Goal: Information Seeking & Learning: Find specific fact

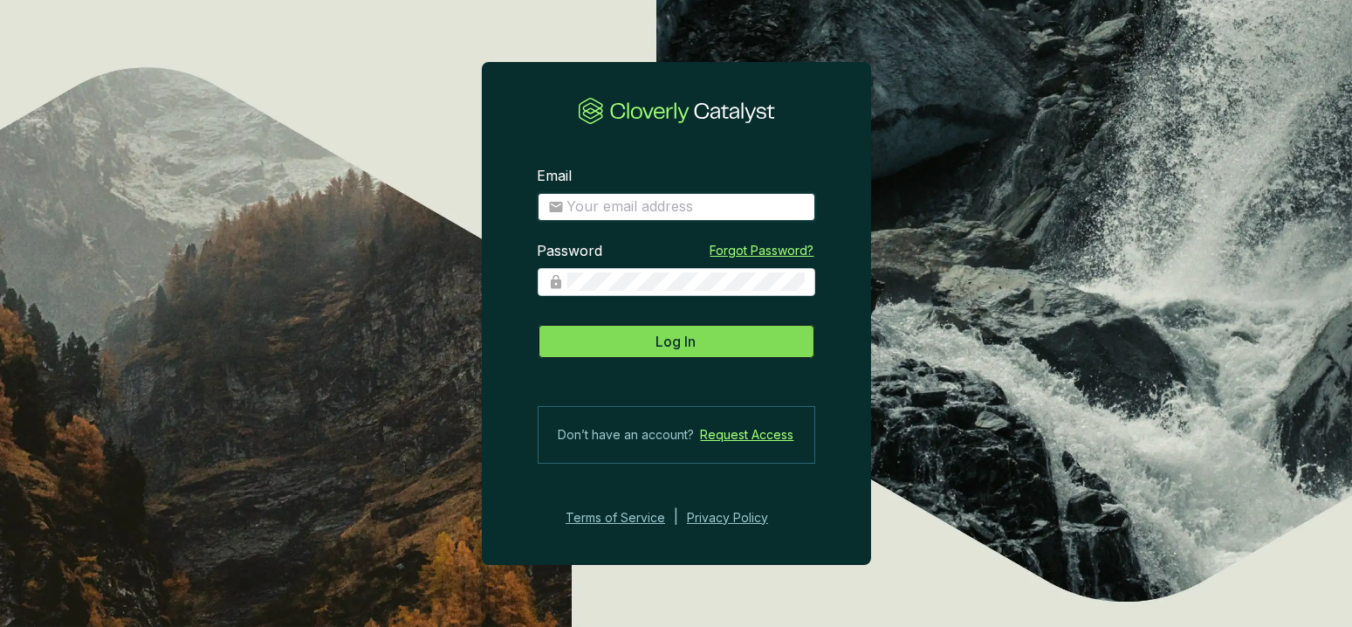
type input "darryl@africansunholdings.com"
click at [732, 333] on button "Log In" at bounding box center [677, 341] width 278 height 35
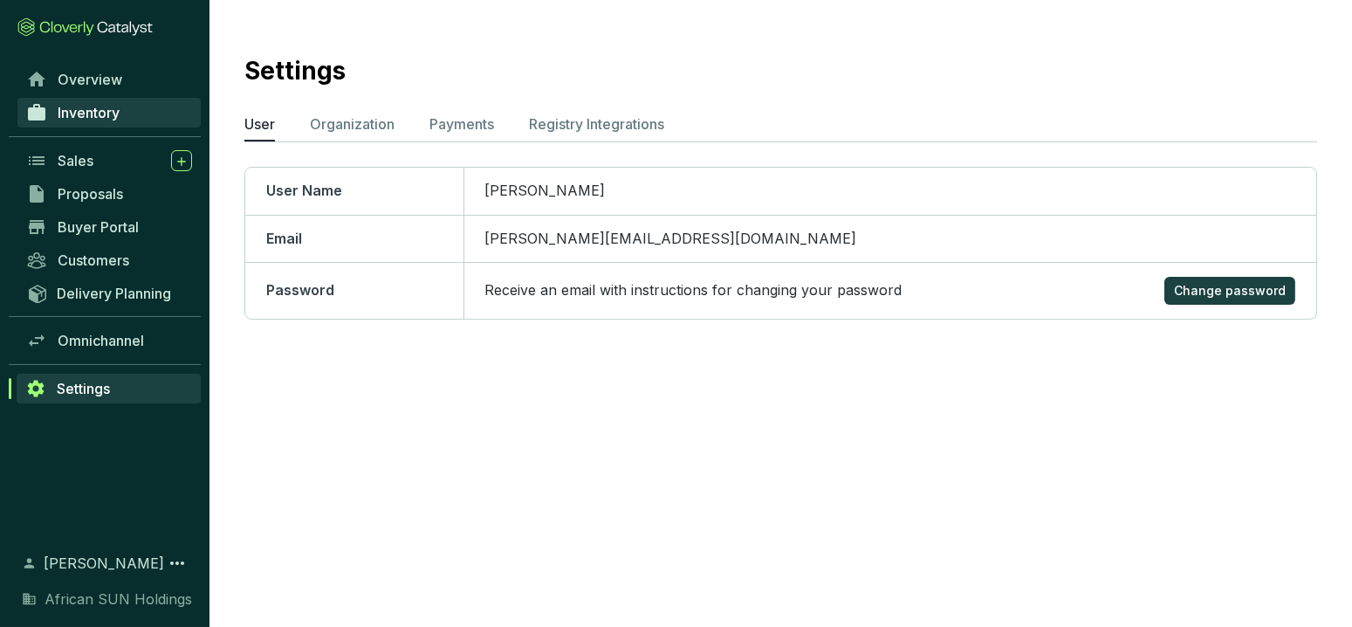
click at [109, 120] on link "Inventory" at bounding box center [108, 113] width 183 height 30
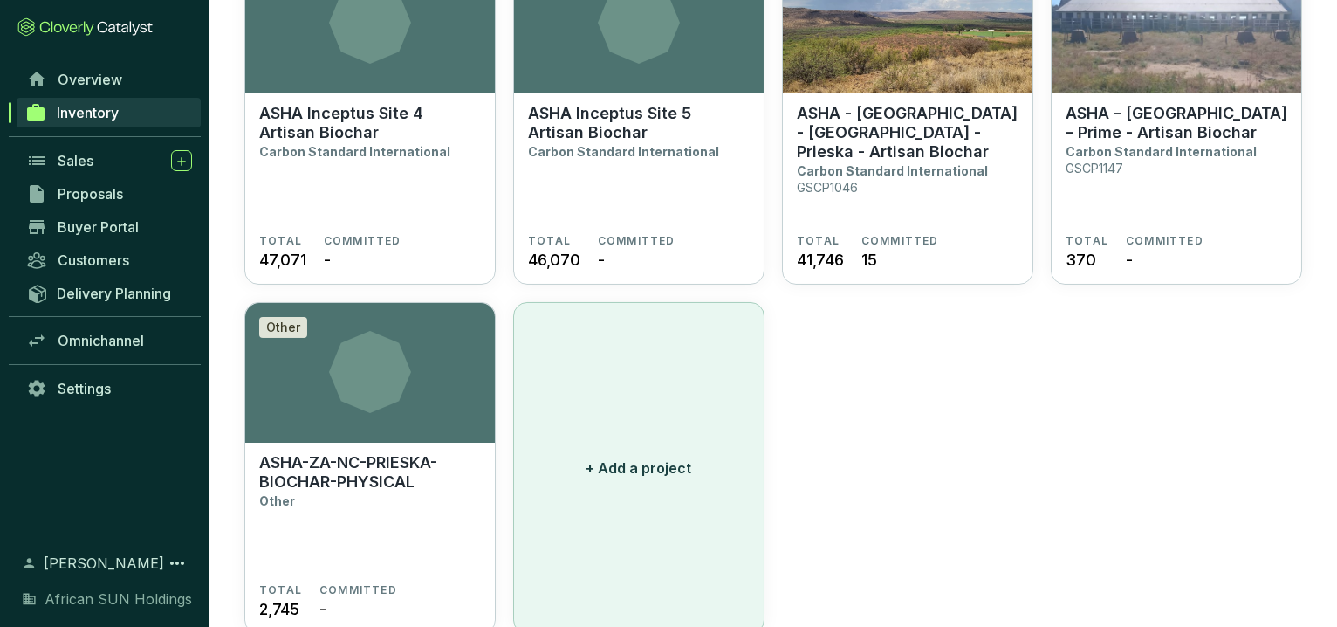
scroll to position [1309, 0]
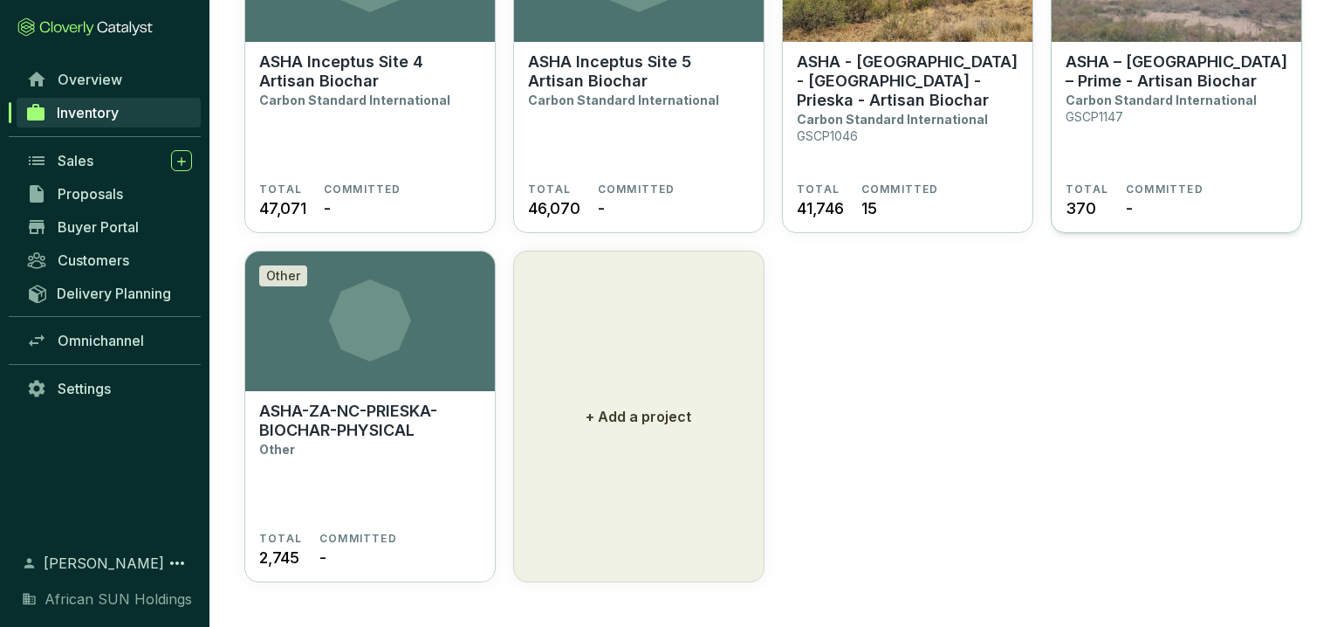
click at [1174, 88] on p "ASHA – [GEOGRAPHIC_DATA] – Prime - Artisan Biochar" at bounding box center [1177, 71] width 222 height 38
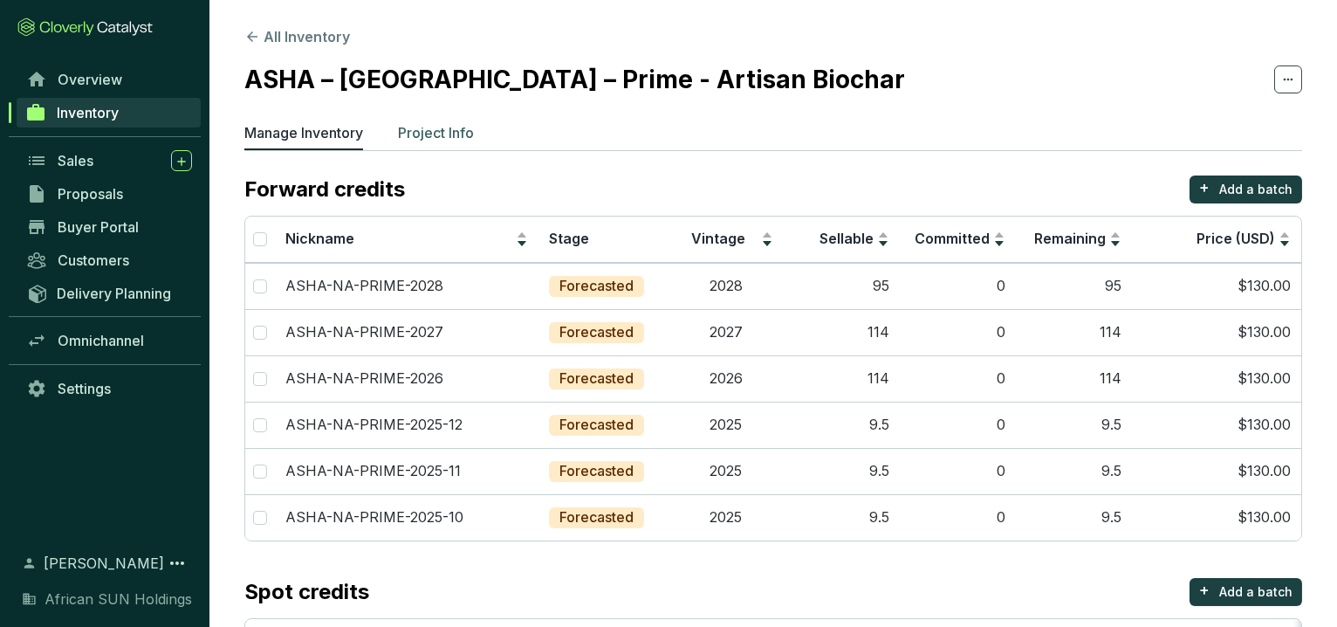
click at [443, 129] on p "Project Info" at bounding box center [436, 132] width 76 height 21
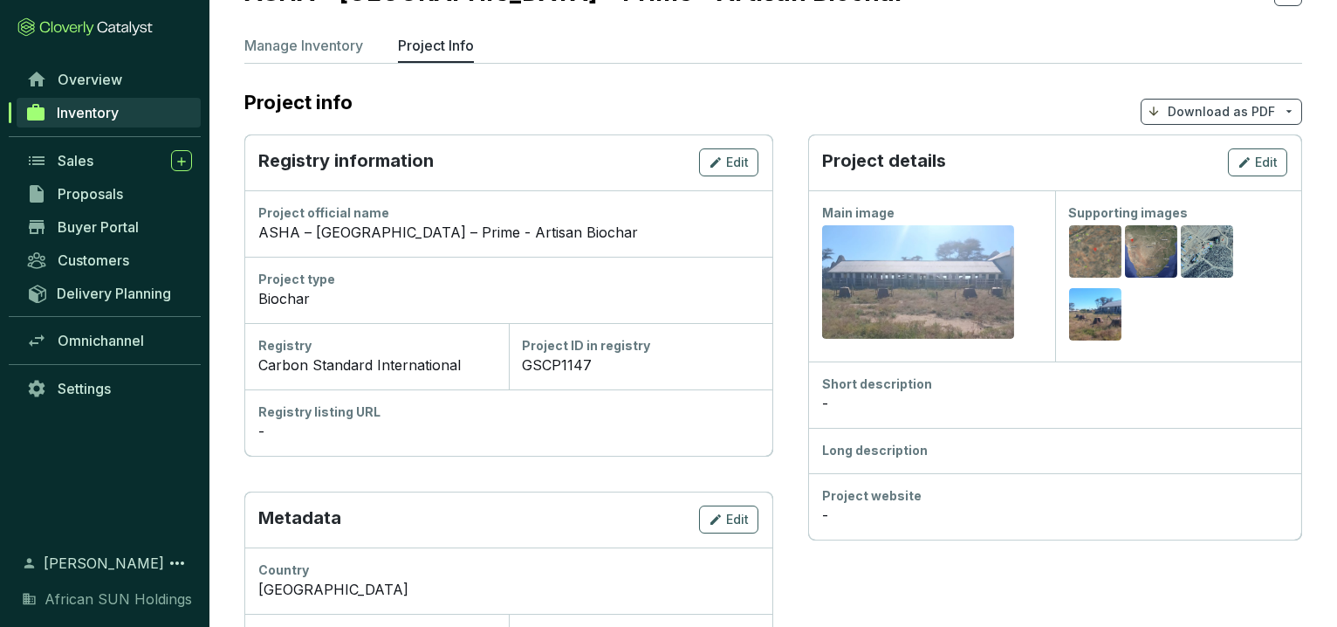
scroll to position [194, 0]
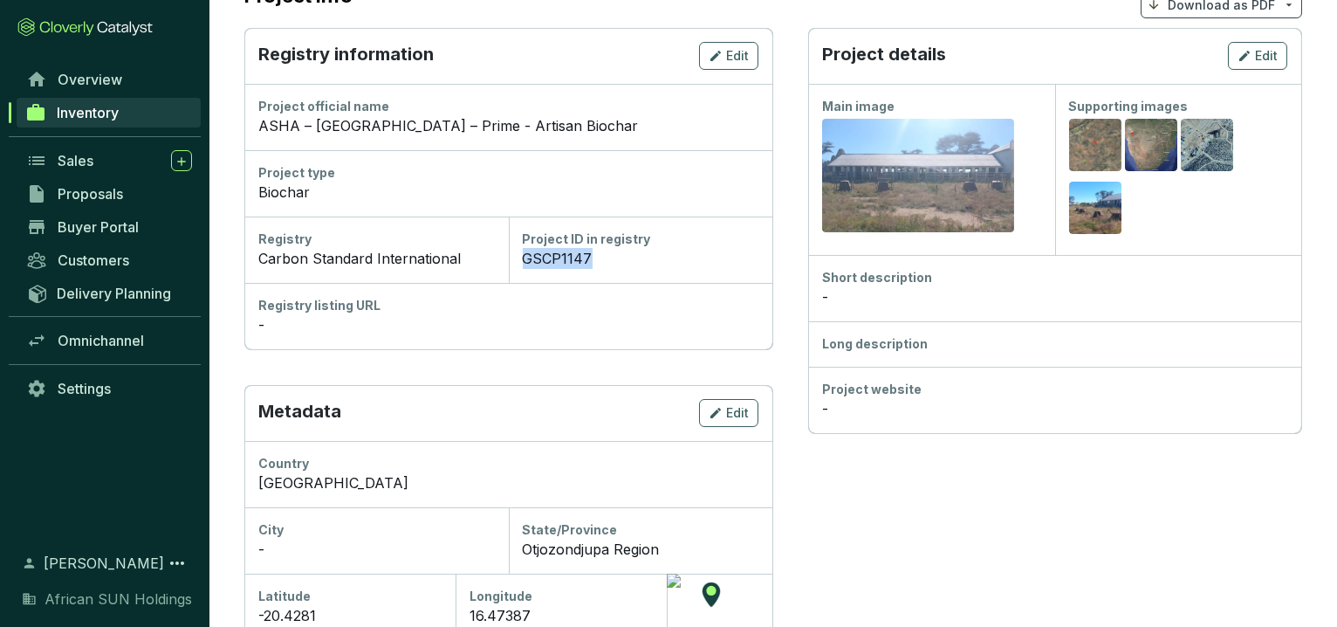
drag, startPoint x: 590, startPoint y: 258, endPoint x: 526, endPoint y: 252, distance: 64.0
click at [526, 252] on div "GSCP1147" at bounding box center [641, 258] width 236 height 21
copy div "GSCP1147"
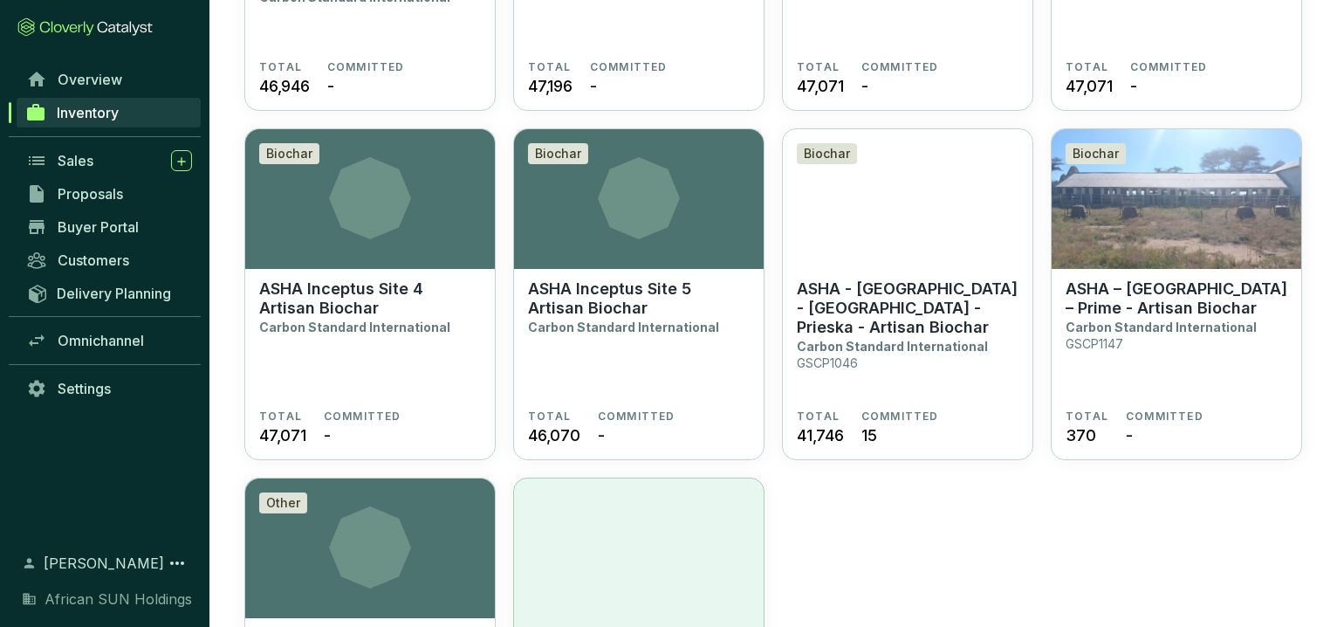
scroll to position [1309, 0]
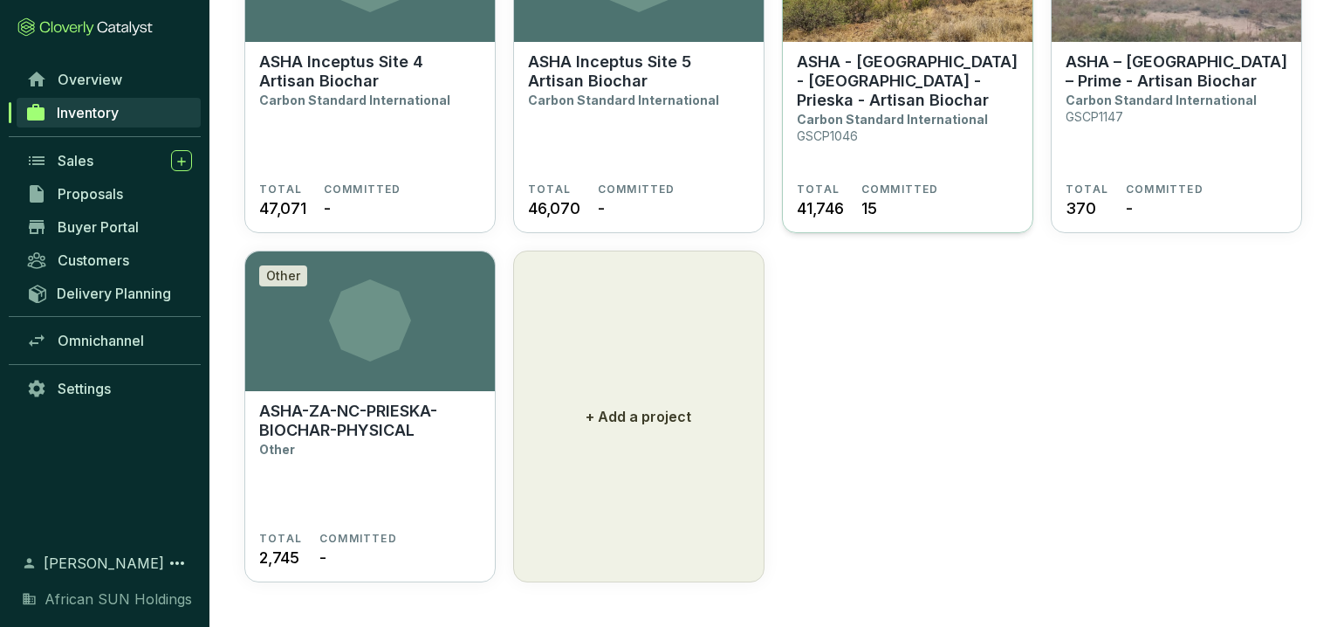
click at [909, 97] on p "ASHA - South Africa - Northern Cape - Prieska - Artisan Biochar" at bounding box center [908, 81] width 222 height 58
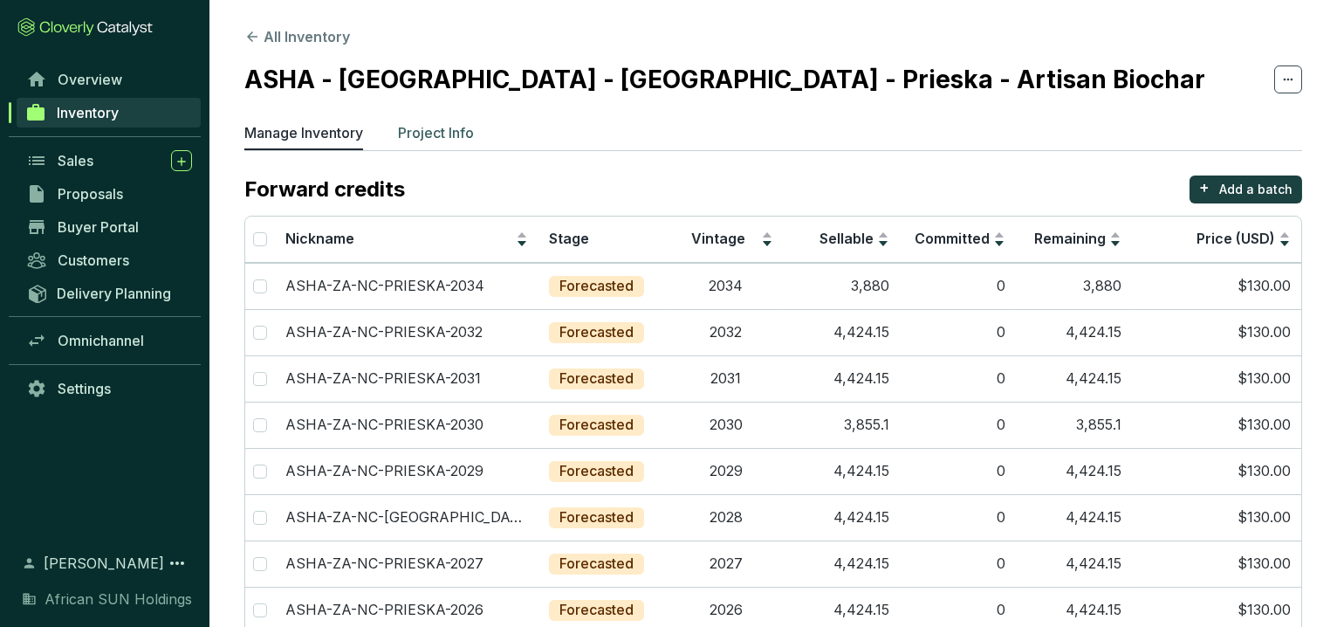
click at [445, 130] on p "Project Info" at bounding box center [436, 132] width 76 height 21
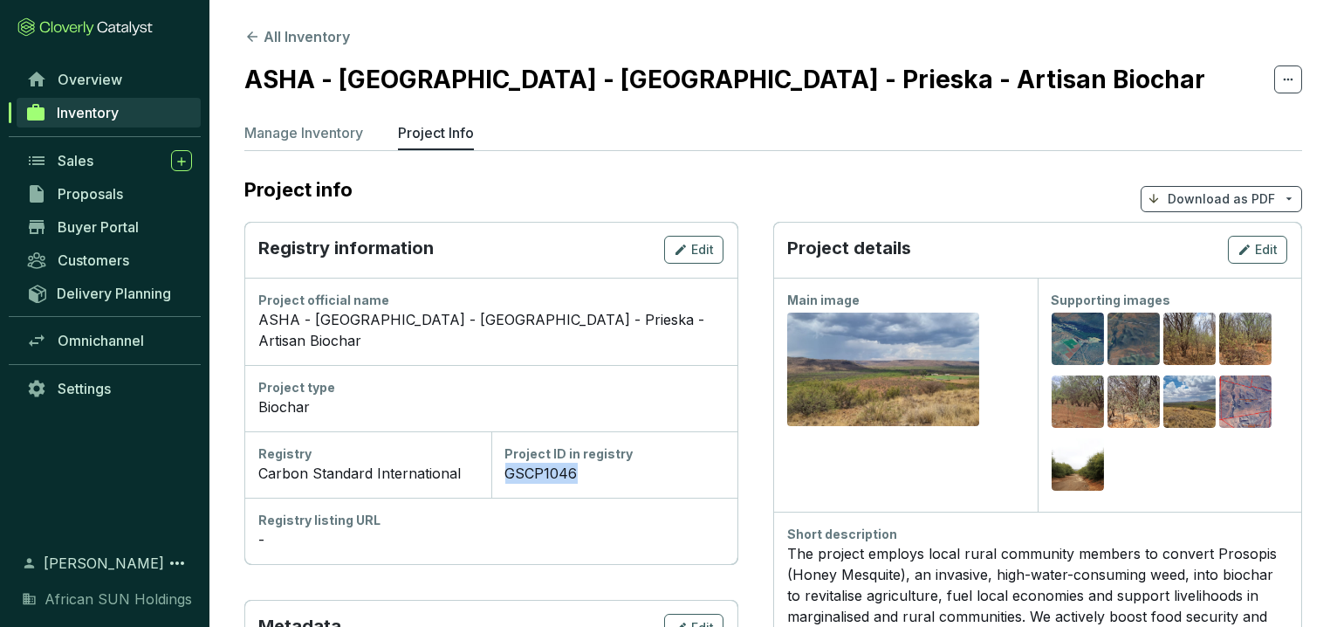
drag, startPoint x: 579, startPoint y: 447, endPoint x: 509, endPoint y: 460, distance: 71.9
click at [509, 463] on div "GSCP1046" at bounding box center [614, 473] width 219 height 21
copy div "GSCP1046"
